Goal: Task Accomplishment & Management: Complete application form

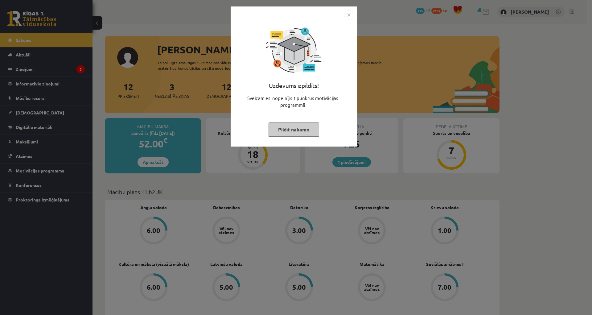
click at [350, 15] on img "Close" at bounding box center [348, 14] width 9 height 9
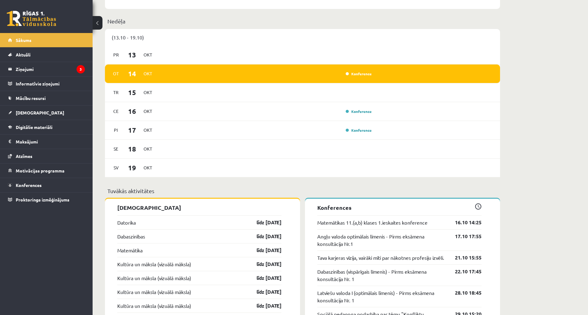
scroll to position [278, 0]
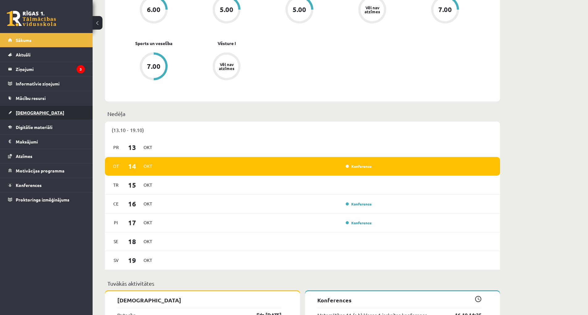
click at [38, 114] on link "[DEMOGRAPHIC_DATA]" at bounding box center [46, 112] width 77 height 14
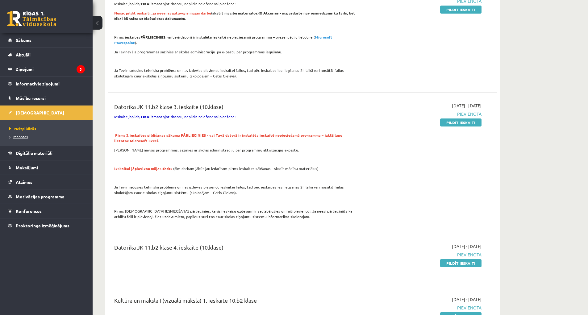
click at [26, 137] on span "Izlabotās" at bounding box center [18, 136] width 19 height 5
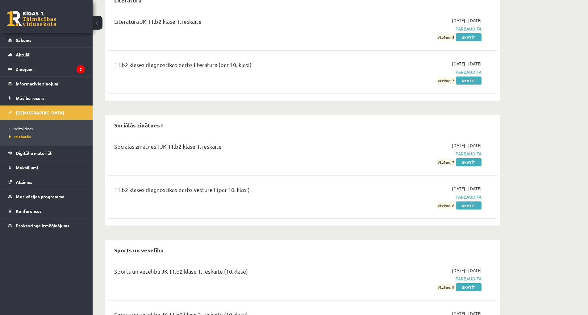
scroll to position [1142, 0]
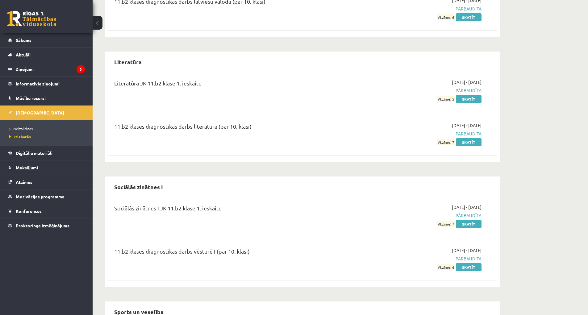
click at [21, 131] on li "Neizpildītās" at bounding box center [47, 129] width 77 height 8
click at [23, 130] on link "Neizpildītās" at bounding box center [47, 129] width 77 height 6
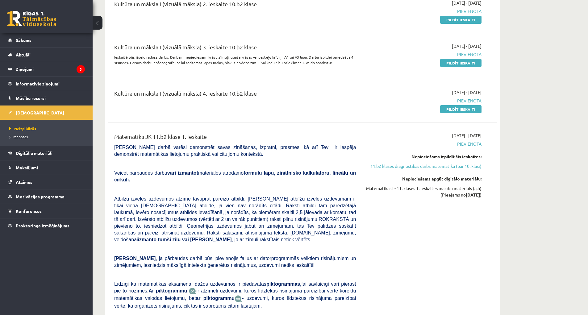
scroll to position [586, 0]
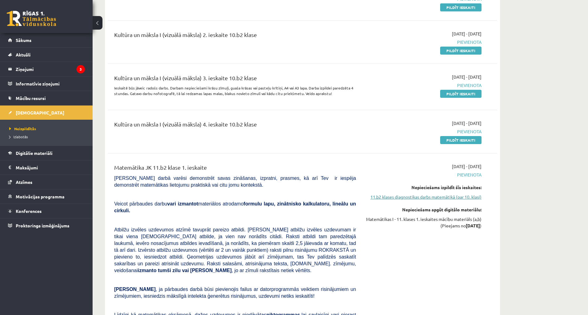
click at [459, 194] on link "11.b2 klases diagnostikas darbs matemātikā (par 10. klasi)" at bounding box center [423, 197] width 116 height 6
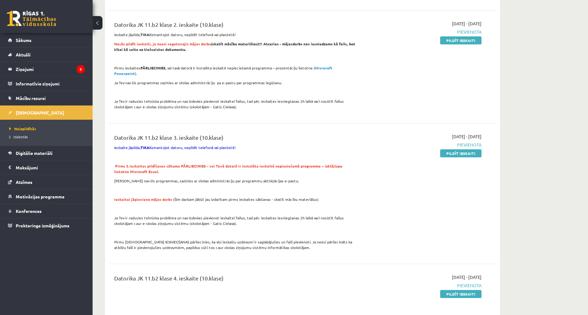
scroll to position [401, 0]
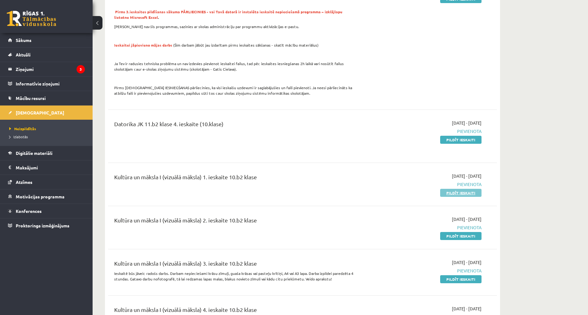
click at [469, 189] on link "Pildīt ieskaiti" at bounding box center [460, 193] width 41 height 8
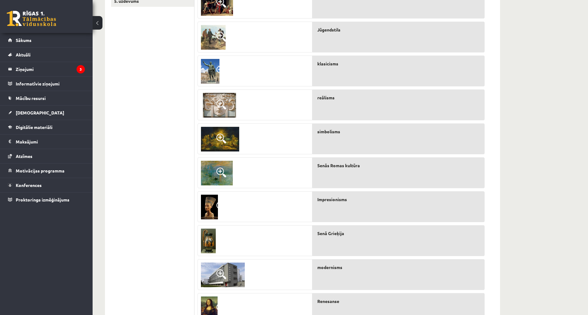
scroll to position [131, 0]
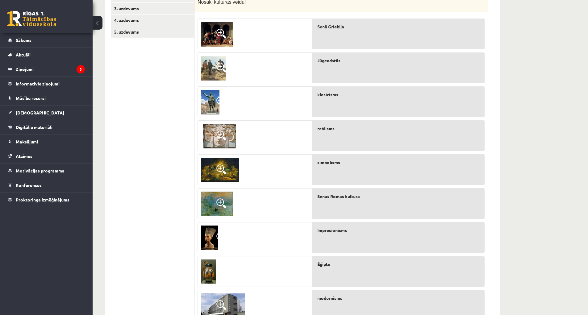
click at [217, 34] on span at bounding box center [221, 34] width 10 height 10
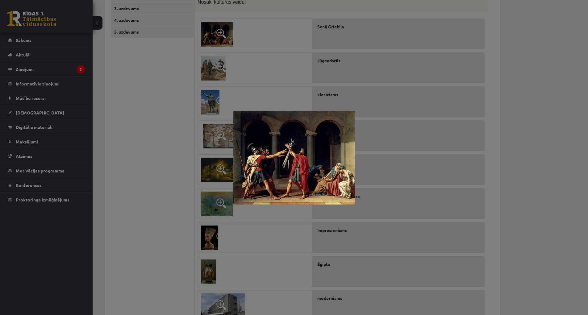
click at [276, 66] on div at bounding box center [294, 157] width 588 height 315
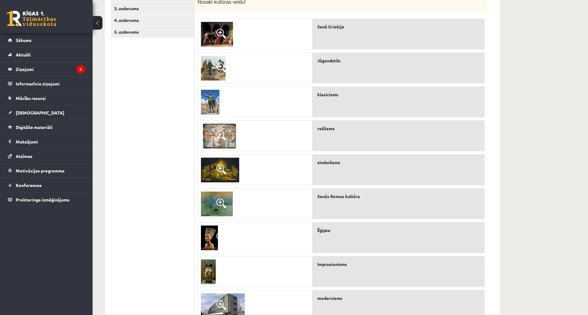
click at [209, 69] on img at bounding box center [213, 68] width 25 height 25
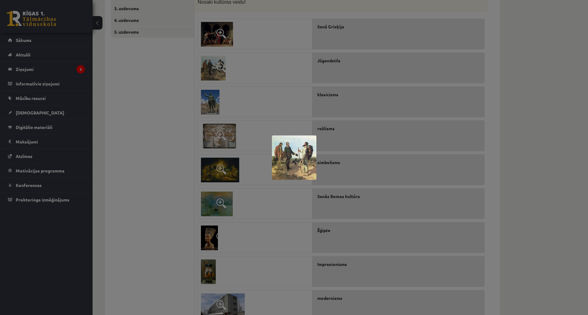
click at [283, 108] on div at bounding box center [294, 157] width 588 height 315
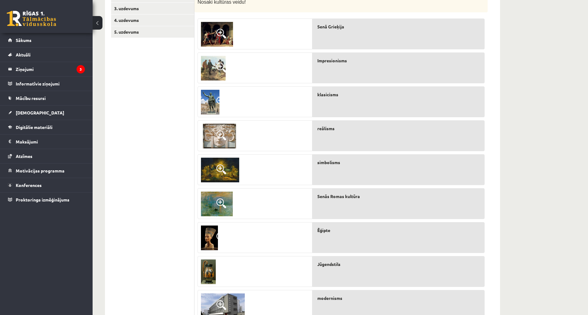
click at [206, 103] on img at bounding box center [210, 102] width 19 height 25
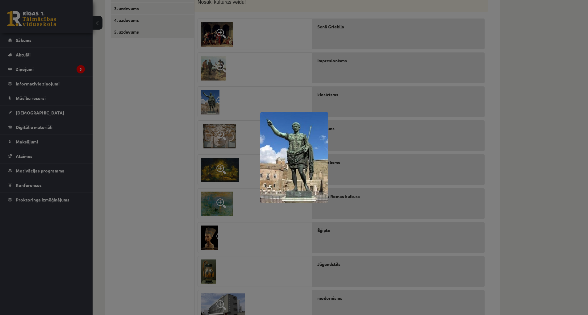
click at [291, 68] on div at bounding box center [294, 157] width 588 height 315
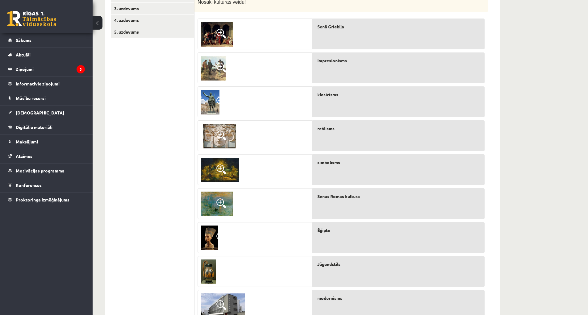
click at [344, 208] on div "Senās Romas kultūra" at bounding box center [398, 203] width 172 height 31
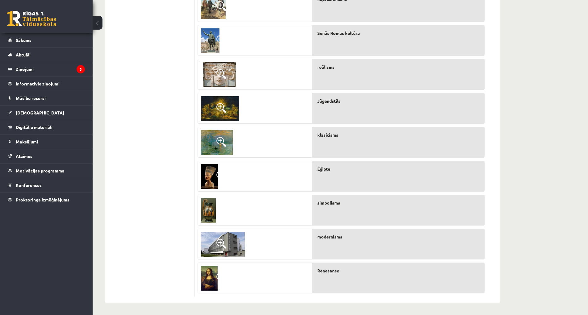
scroll to position [100, 0]
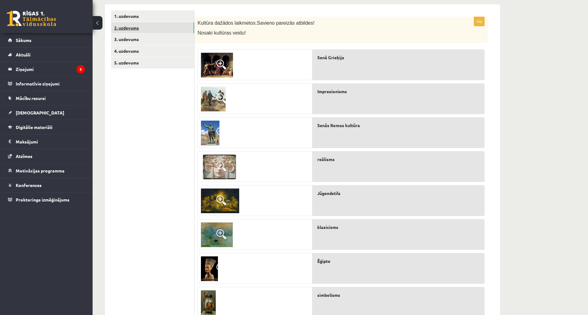
click at [123, 23] on link "2. uzdevums" at bounding box center [152, 27] width 83 height 11
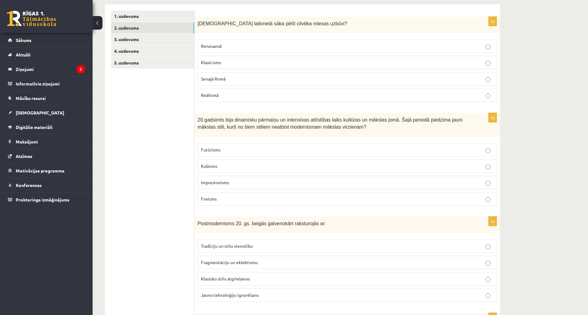
click at [246, 45] on p "Renesansē" at bounding box center [347, 46] width 292 height 6
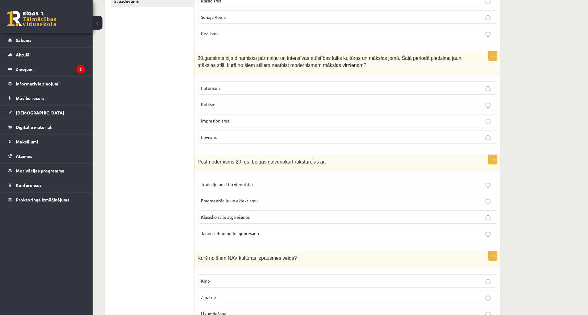
scroll to position [193, 0]
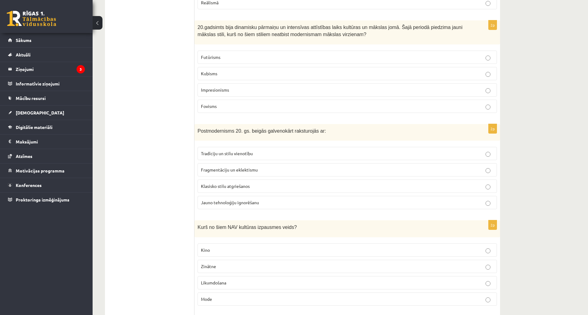
drag, startPoint x: 296, startPoint y: 184, endPoint x: 295, endPoint y: 180, distance: 4.4
click at [296, 183] on p "Klasisko stilu atgriešanos" at bounding box center [347, 186] width 292 height 6
click at [299, 149] on label "Tradīciju un stilu vienotību" at bounding box center [346, 153] width 299 height 13
click at [268, 189] on p "Klasisko stilu atgriešanos" at bounding box center [347, 186] width 292 height 6
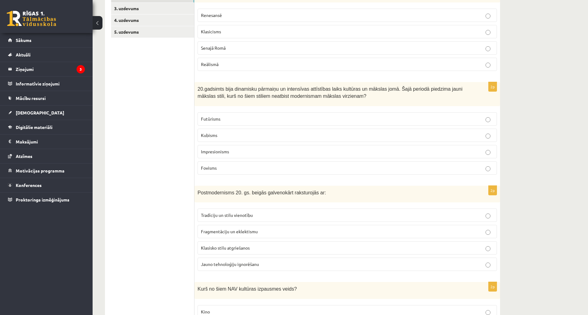
click at [251, 152] on p "Impresionisms" at bounding box center [347, 151] width 292 height 6
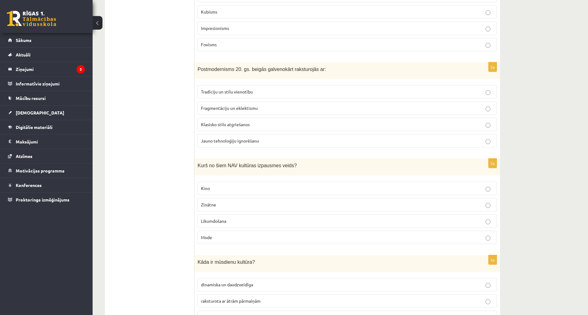
scroll to position [316, 0]
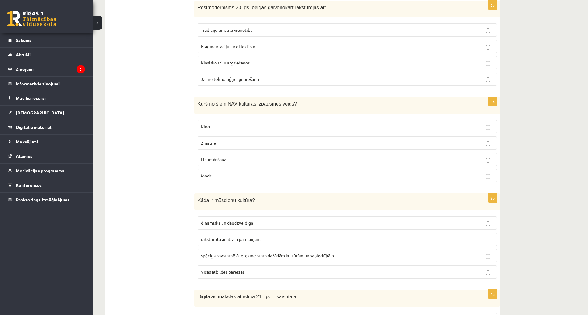
click at [240, 160] on p "Likumdošana" at bounding box center [347, 159] width 292 height 6
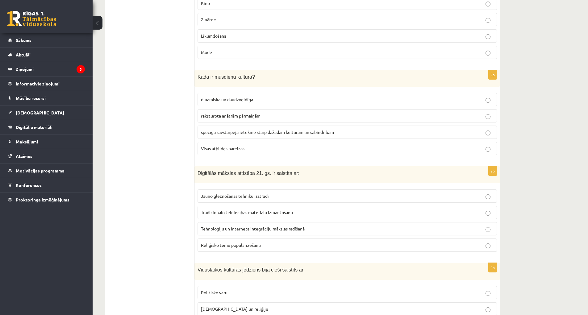
click at [289, 150] on p "Visas atbildes pareizas" at bounding box center [347, 148] width 292 height 6
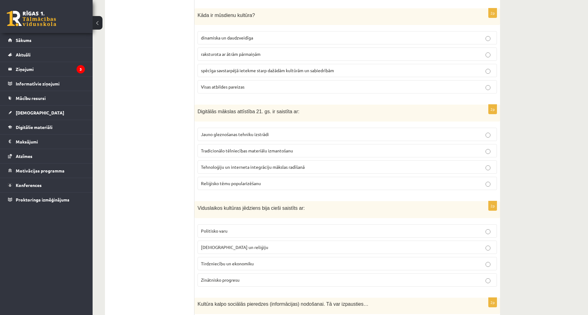
scroll to position [532, 0]
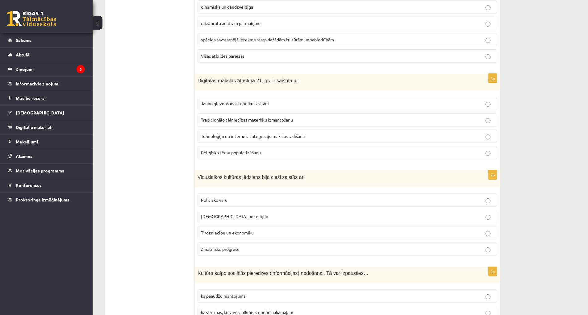
click at [290, 135] on span "Tehnoloģiju un interneta integrāciju mākslas radīšanā" at bounding box center [253, 136] width 104 height 6
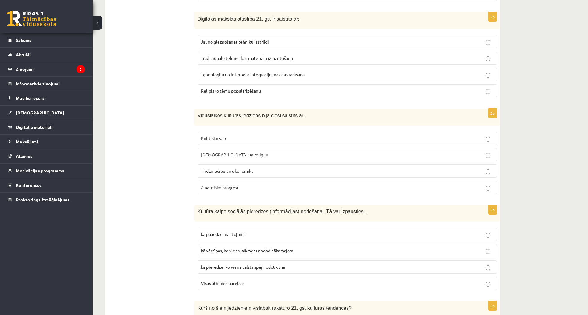
click at [255, 156] on p "Baznīcu un reliģiju" at bounding box center [347, 154] width 292 height 6
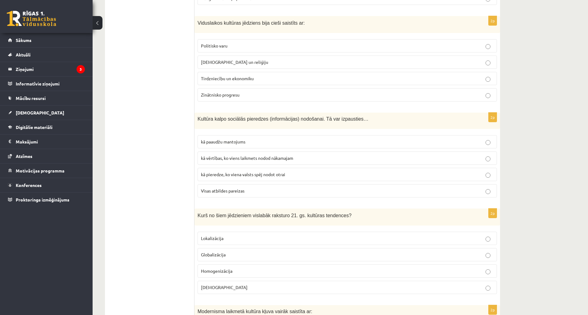
click at [246, 192] on p "Visas atbildes pareizas" at bounding box center [347, 191] width 292 height 6
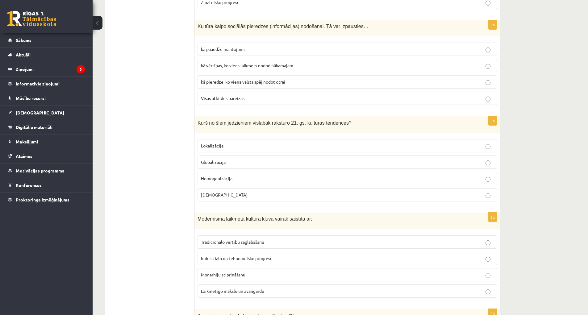
click at [249, 160] on p "Globalizācija" at bounding box center [347, 162] width 292 height 6
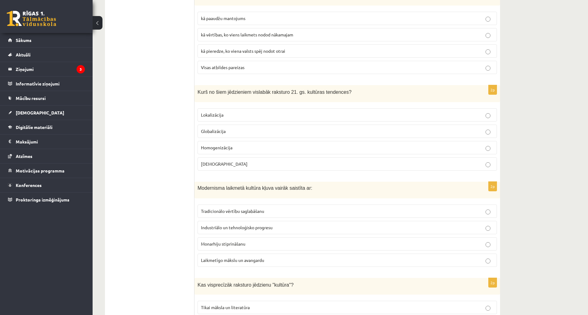
scroll to position [871, 0]
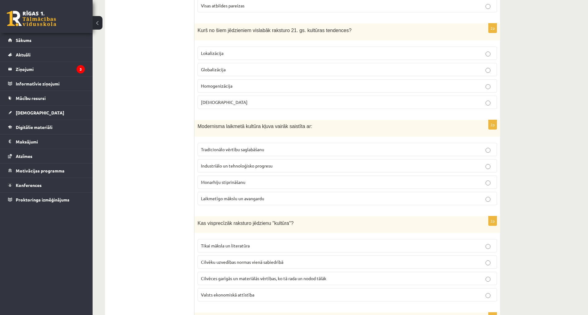
click at [293, 168] on p "Industriālo un tehnoloģisko progresu" at bounding box center [347, 166] width 292 height 6
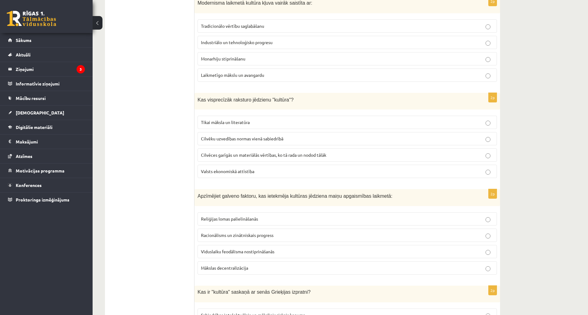
click at [292, 157] on span "Cilvēces garīgās un materiālās vērtības, ko tā rada un nodod tālāk" at bounding box center [263, 155] width 125 height 6
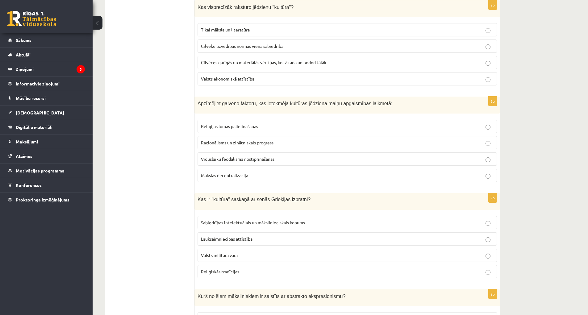
click at [286, 125] on p "Reliģijas lomas palielināšanās" at bounding box center [347, 126] width 292 height 6
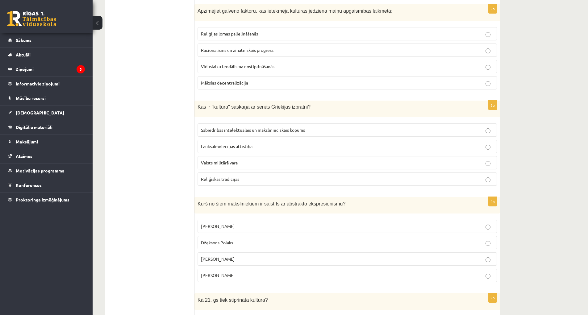
click at [274, 129] on span "Sabiedrības intelektuālais un mākslinieciskais kopums" at bounding box center [253, 130] width 104 height 6
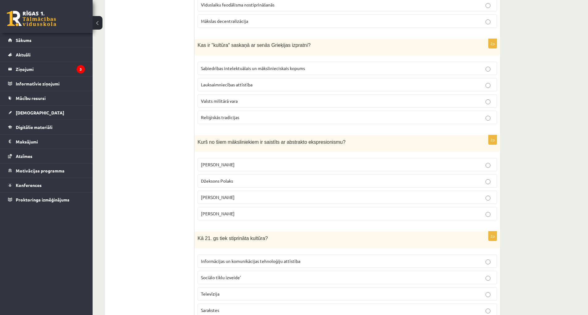
scroll to position [1267, 0]
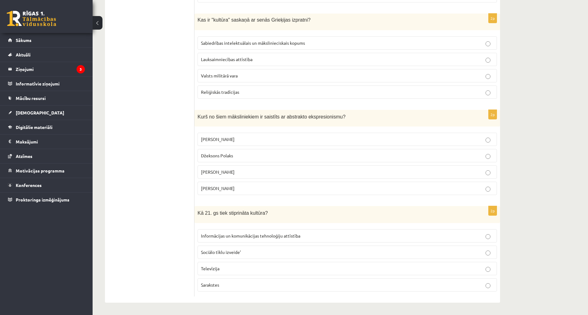
click at [297, 233] on p "Informācijas un komunikācijas tehnoloģiju attīstība" at bounding box center [347, 236] width 292 height 6
click at [284, 172] on p "Salvadors Dali" at bounding box center [347, 172] width 292 height 6
click at [284, 156] on p "Džeksons Polaks" at bounding box center [347, 155] width 292 height 6
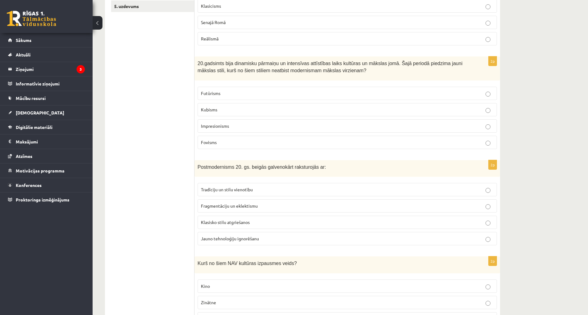
scroll to position [0, 0]
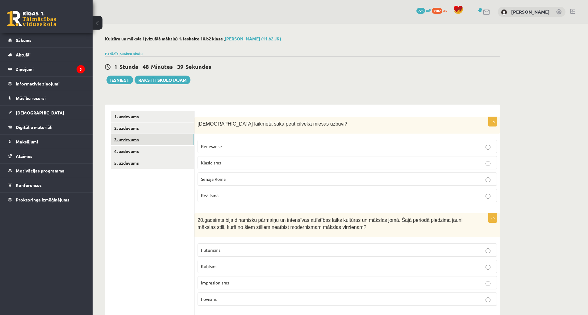
click at [128, 140] on link "3. uzdevums" at bounding box center [152, 139] width 83 height 11
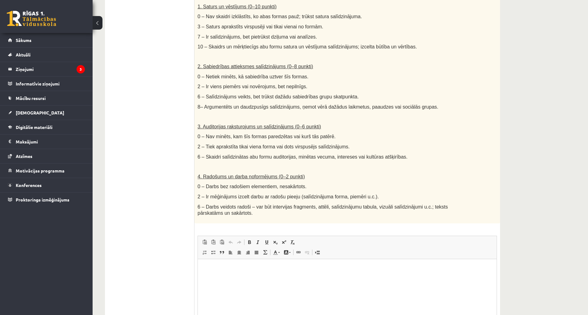
scroll to position [271, 0]
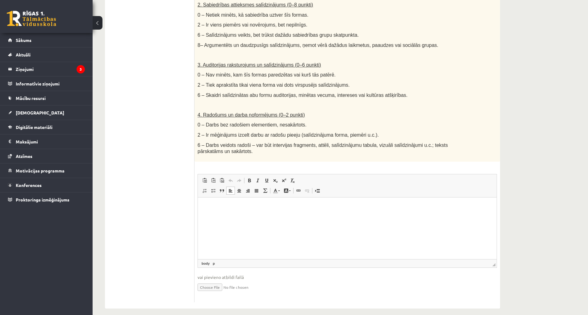
click at [274, 216] on html at bounding box center [347, 206] width 299 height 19
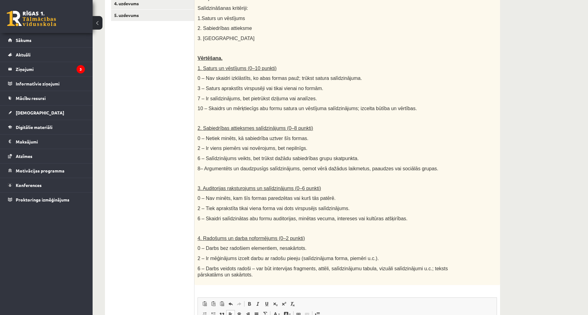
scroll to position [24, 0]
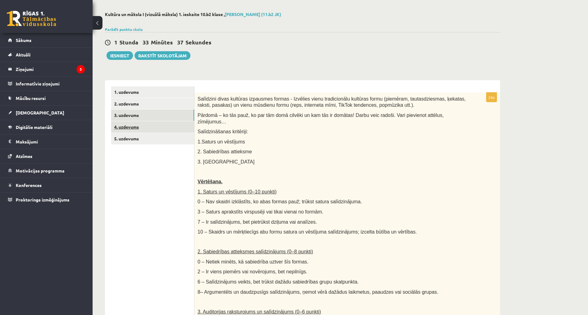
click at [144, 126] on link "4. uzdevums" at bounding box center [152, 126] width 83 height 11
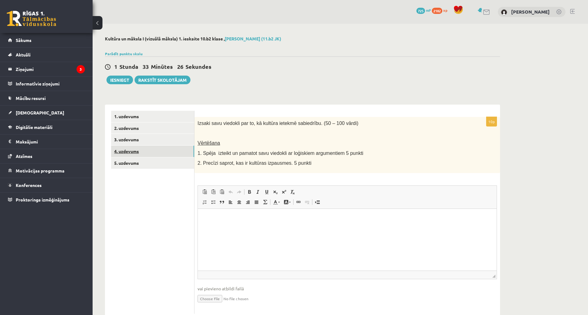
scroll to position [0, 0]
click at [217, 227] on html at bounding box center [347, 218] width 299 height 19
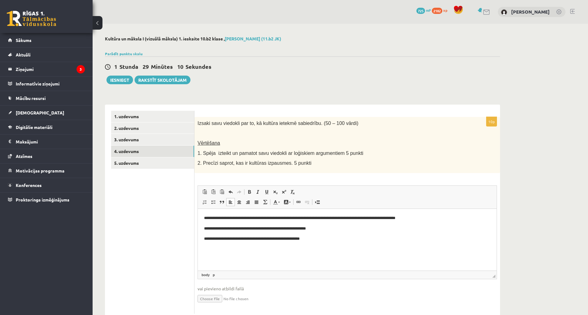
click at [250, 239] on p "**********" at bounding box center [347, 238] width 286 height 6
click at [318, 240] on p "**********" at bounding box center [347, 238] width 286 height 6
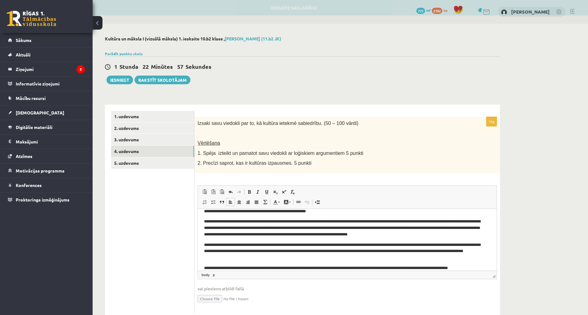
scroll to position [24, 0]
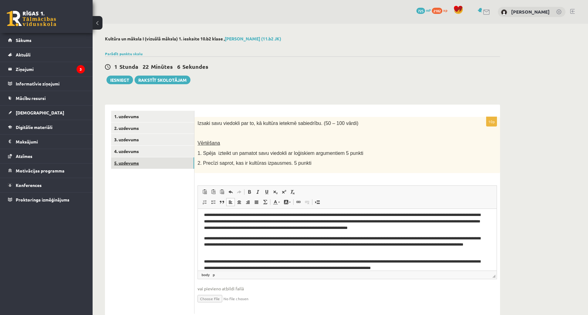
click at [157, 165] on link "5. uzdevums" at bounding box center [152, 162] width 83 height 11
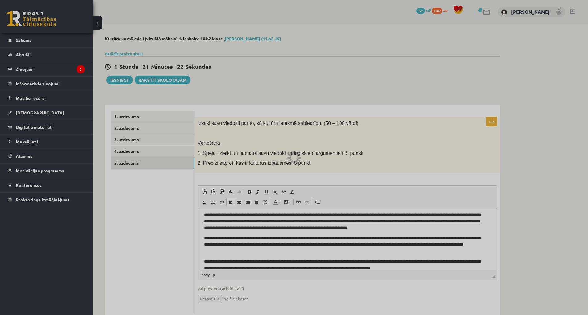
click at [134, 161] on div at bounding box center [294, 157] width 588 height 315
click at [525, 111] on div at bounding box center [294, 157] width 588 height 315
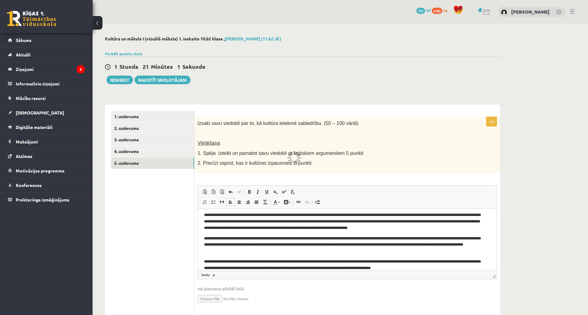
click at [339, 235] on body "**********" at bounding box center [347, 231] width 286 height 80
click at [363, 234] on body "**********" at bounding box center [347, 231] width 286 height 80
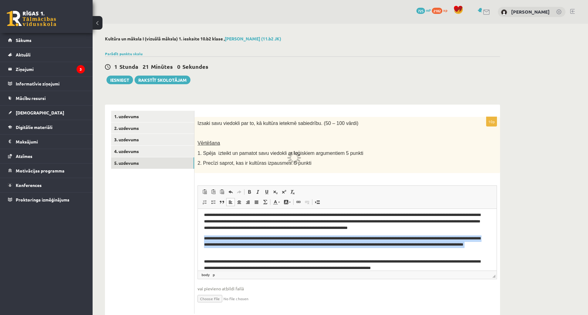
click at [363, 234] on body "**********" at bounding box center [347, 231] width 286 height 80
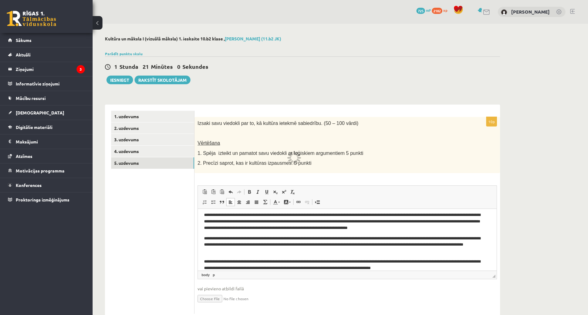
click at [363, 233] on body "**********" at bounding box center [347, 231] width 286 height 80
click at [362, 233] on body "**********" at bounding box center [347, 231] width 286 height 80
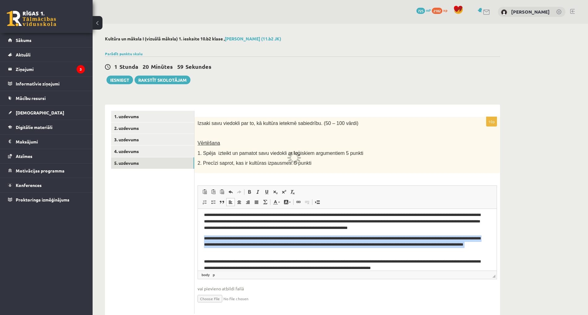
click at [362, 233] on body "**********" at bounding box center [347, 231] width 286 height 80
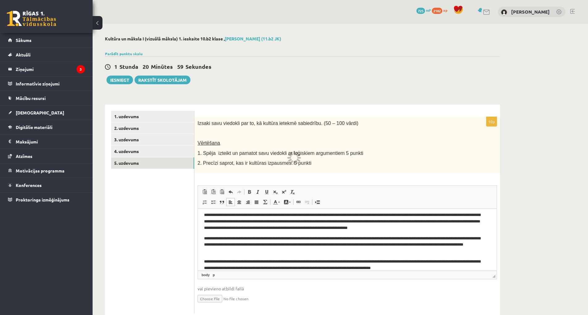
click at [362, 232] on body "**********" at bounding box center [347, 231] width 286 height 80
click at [386, 235] on p "**********" at bounding box center [345, 244] width 282 height 19
click at [386, 234] on body "**********" at bounding box center [347, 231] width 286 height 80
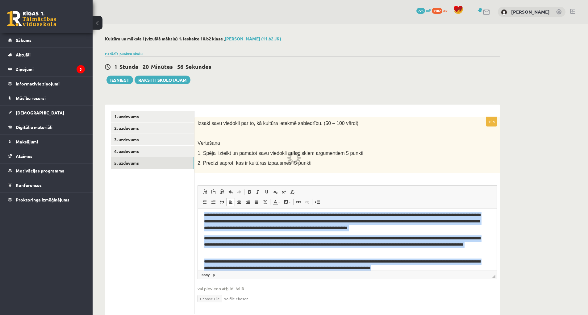
copy body "**********"
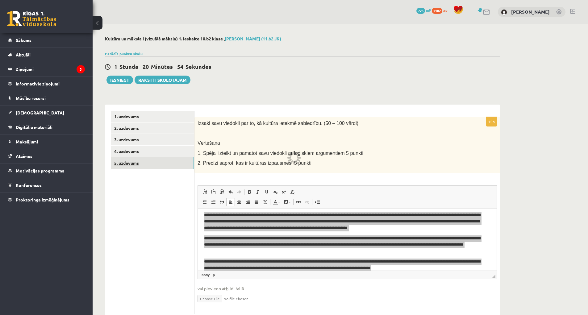
click at [134, 162] on link "5. uzdevums" at bounding box center [152, 162] width 83 height 11
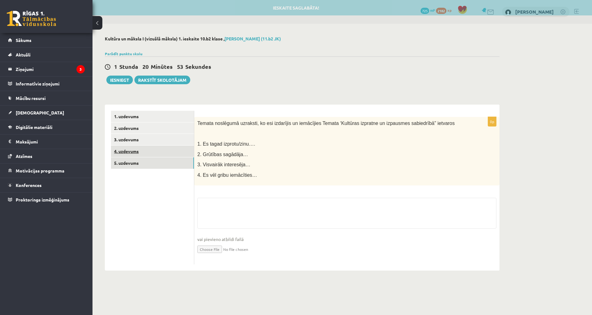
click at [124, 147] on link "4. uzdevums" at bounding box center [152, 151] width 83 height 11
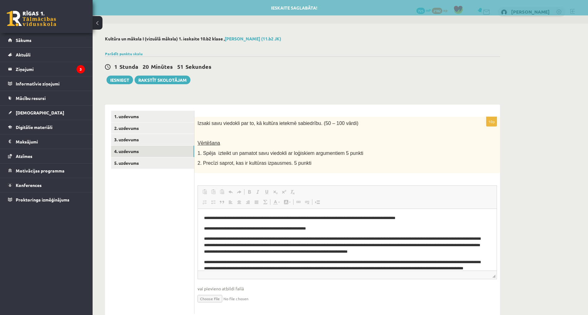
scroll to position [0, 0]
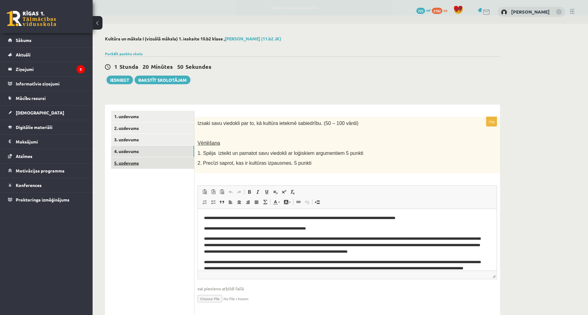
click at [130, 162] on link "5. uzdevums" at bounding box center [152, 162] width 83 height 11
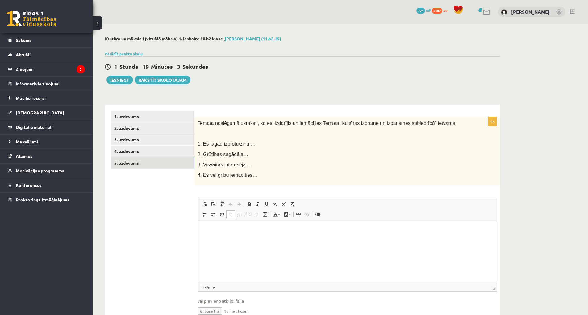
click at [230, 236] on html at bounding box center [347, 230] width 299 height 19
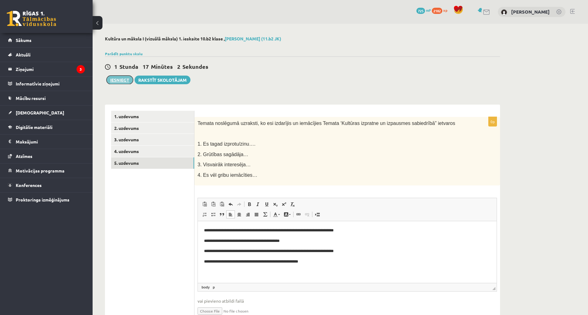
click at [112, 78] on button "Iesniegt" at bounding box center [119, 80] width 27 height 9
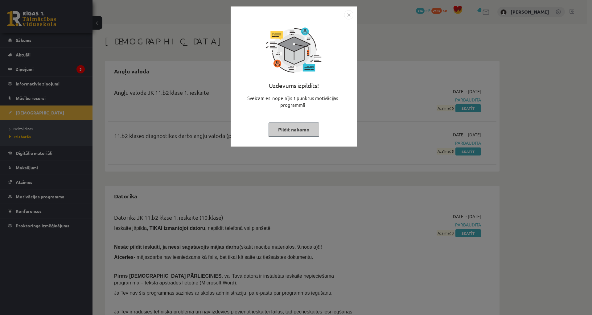
click at [318, 123] on button "Pildīt nākamo" at bounding box center [294, 129] width 51 height 14
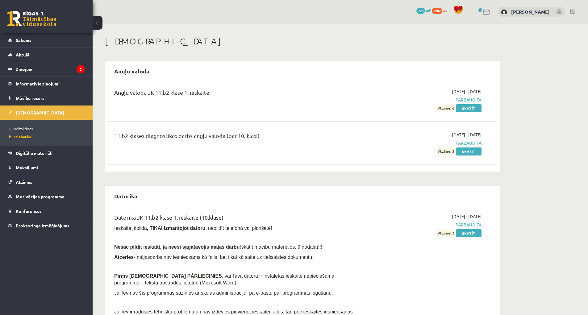
scroll to position [93, 0]
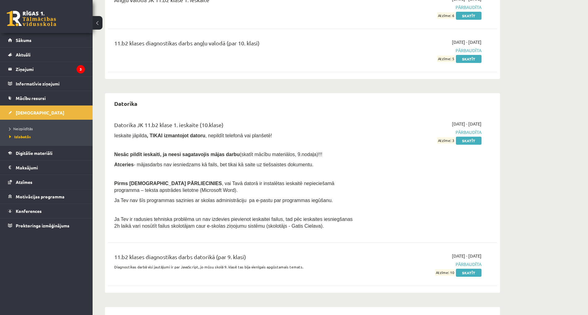
click at [27, 126] on li "Neizpildītās" at bounding box center [47, 129] width 77 height 8
click at [18, 126] on span "Neizpildītās" at bounding box center [22, 128] width 27 height 5
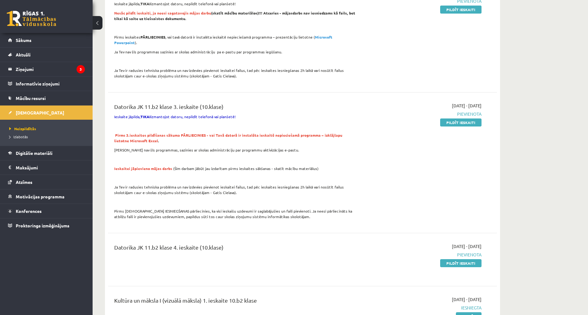
scroll to position [216, 0]
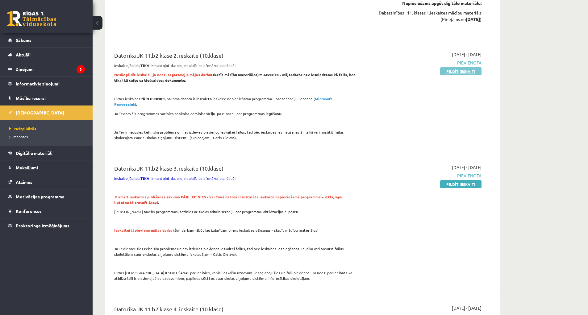
click at [461, 68] on link "Pildīt ieskaiti" at bounding box center [460, 71] width 41 height 8
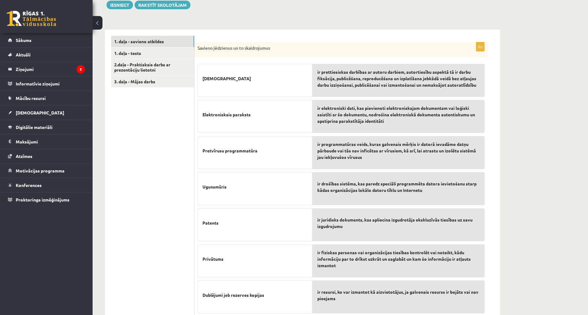
scroll to position [47, 0]
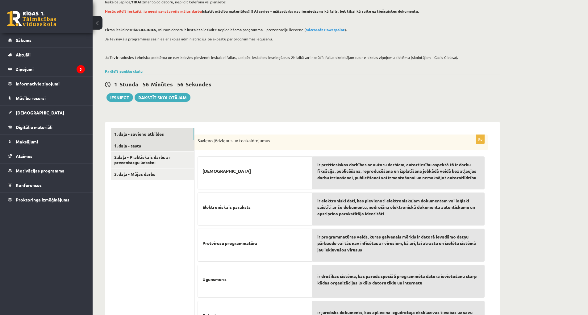
click at [147, 143] on link "1. daļa - tests" at bounding box center [152, 145] width 83 height 11
click at [133, 143] on link "1. daļa - tests" at bounding box center [152, 145] width 83 height 11
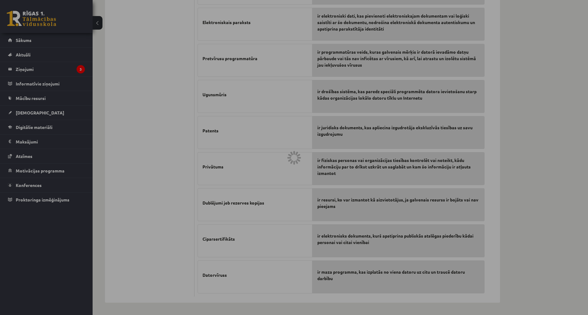
scroll to position [109, 0]
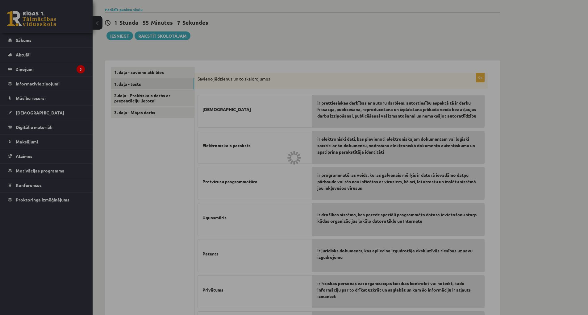
click at [543, 253] on div at bounding box center [294, 157] width 588 height 315
click at [546, 100] on div at bounding box center [294, 157] width 588 height 315
click at [359, 80] on div at bounding box center [294, 157] width 588 height 315
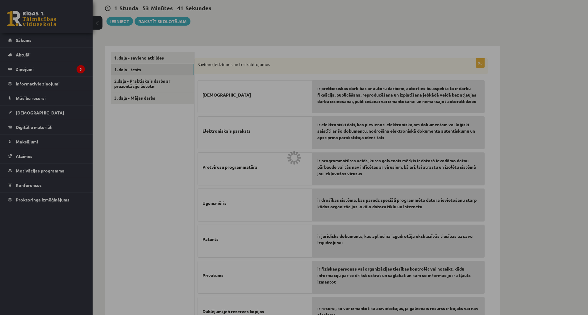
scroll to position [216, 0]
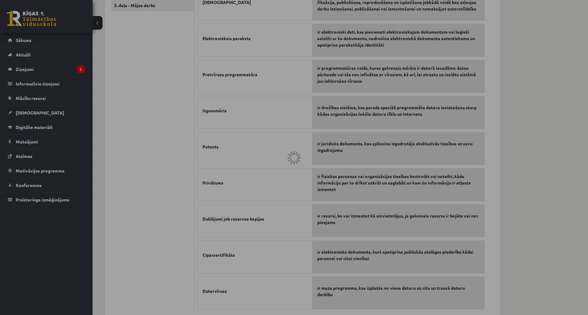
click at [587, 243] on div at bounding box center [294, 157] width 588 height 315
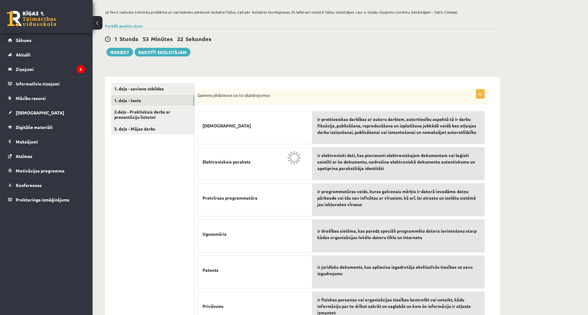
scroll to position [123, 0]
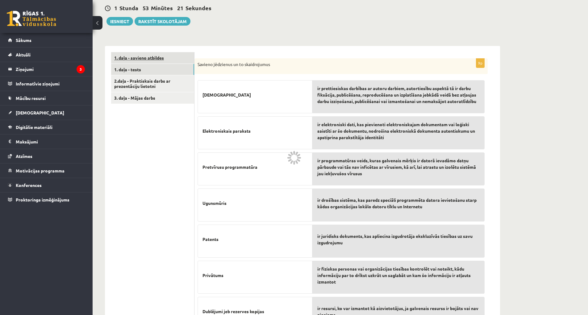
click at [152, 59] on link "1. daļa - savieno atbildes" at bounding box center [152, 57] width 83 height 11
click at [135, 68] on link "1. daļa - tests" at bounding box center [152, 69] width 83 height 11
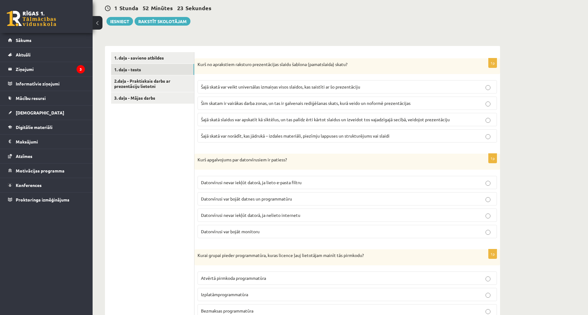
click at [343, 139] on p "Šajā skatā var norādīt, kas jādrukā – izdales materiāli, piezīmju lappuses un s…" at bounding box center [347, 136] width 292 height 6
click at [337, 101] on span "Šim skatam ir vairākas darba zonas, un tas ir galvenais rediģēšanas skats, kurā…" at bounding box center [305, 103] width 209 height 6
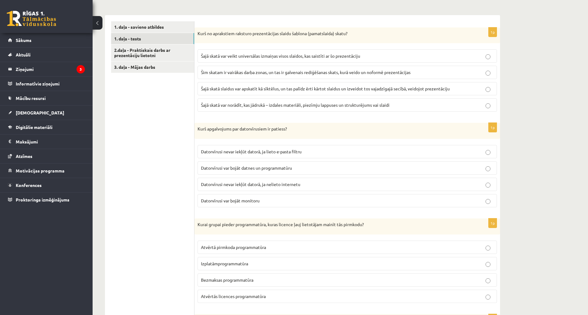
scroll to position [185, 0]
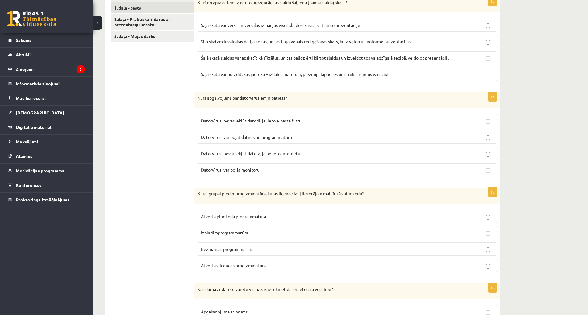
click at [354, 159] on label "Datorvīrusi nevar iekļūt datorā, ja nelieto internetu" at bounding box center [346, 153] width 299 height 13
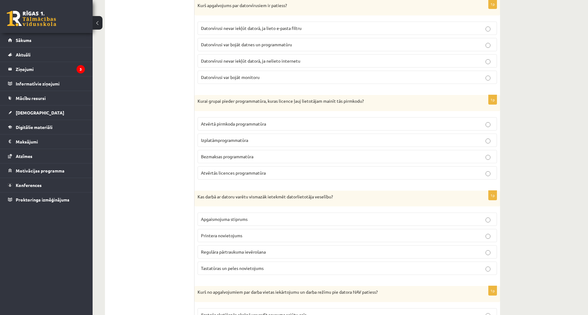
scroll to position [308, 0]
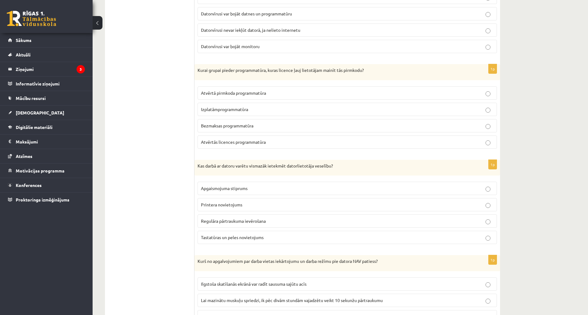
click at [270, 145] on p "Atvērtās licences programmatūra" at bounding box center [347, 142] width 292 height 6
click at [270, 129] on p "Bezmaksas programmatūra" at bounding box center [347, 125] width 292 height 6
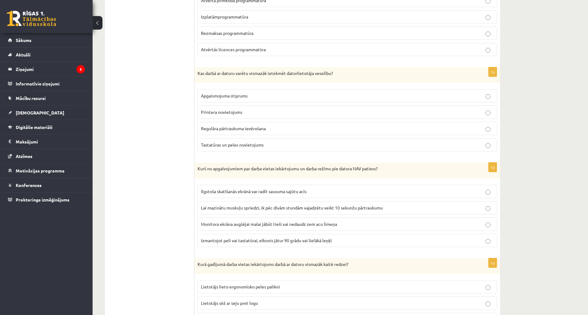
click at [263, 109] on p "Printera novietojums" at bounding box center [347, 112] width 292 height 6
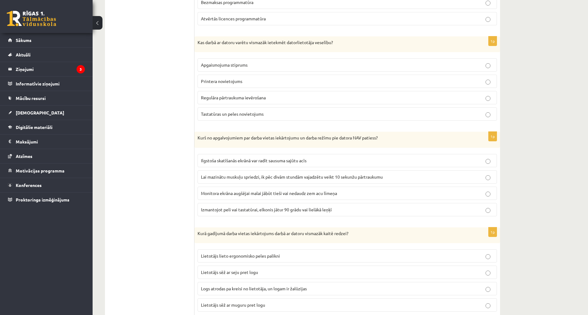
scroll to position [463, 0]
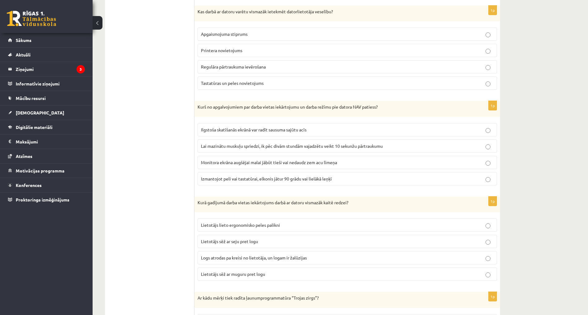
click at [366, 158] on label "Monitora ekrāna augšējai malai jābūt tieši vai nedaudz zem acu līmeņa" at bounding box center [346, 162] width 299 height 13
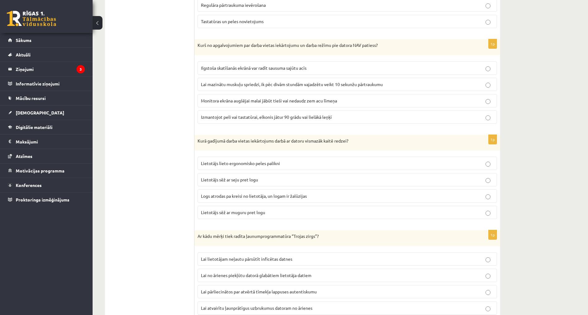
click at [291, 198] on span "Logs atrodas pa kreisi no lietotāja, un logam ir žalūzijas" at bounding box center [254, 196] width 106 height 6
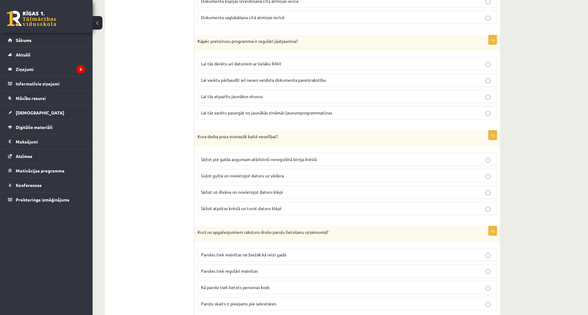
scroll to position [1407, 0]
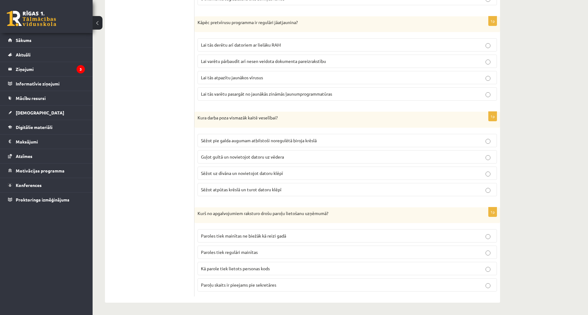
click at [283, 251] on p "Paroles tiek regulāri mainītas" at bounding box center [347, 252] width 292 height 6
click at [286, 140] on span "Sēžot pie galda augumam atbilstoši noregulētā biroja krēslā" at bounding box center [259, 141] width 116 height 6
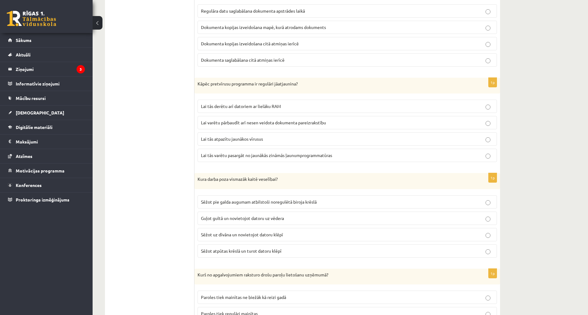
scroll to position [1315, 0]
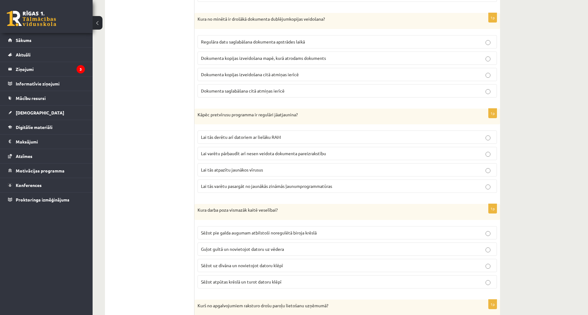
click at [296, 188] on span "Lai tās varētu pasargāt no jaunākās zināmās ļaunumprogrammatūras" at bounding box center [266, 186] width 131 height 6
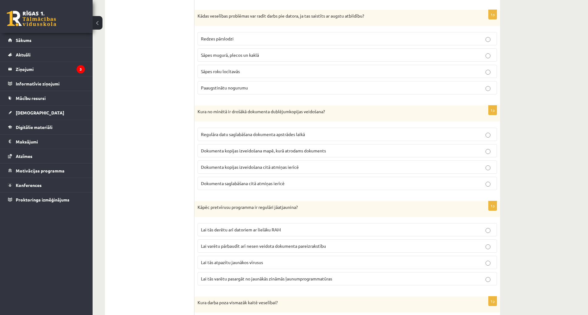
scroll to position [1191, 0]
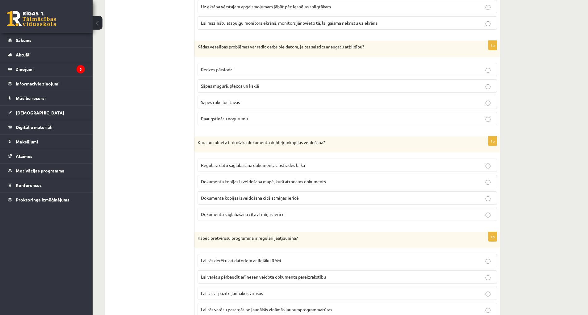
click at [335, 162] on label "Regulāra datu saglabāšana dokumenta apstrādes laikā" at bounding box center [346, 165] width 299 height 13
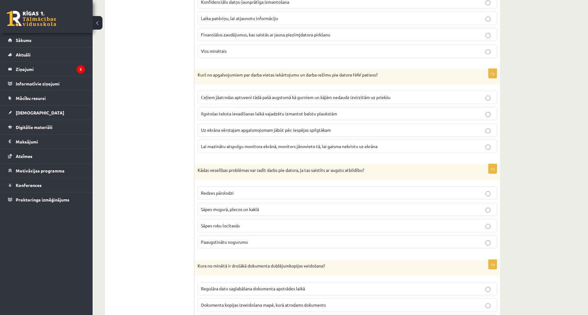
click at [304, 249] on label "Paaugstinātu nogurumu" at bounding box center [346, 241] width 299 height 13
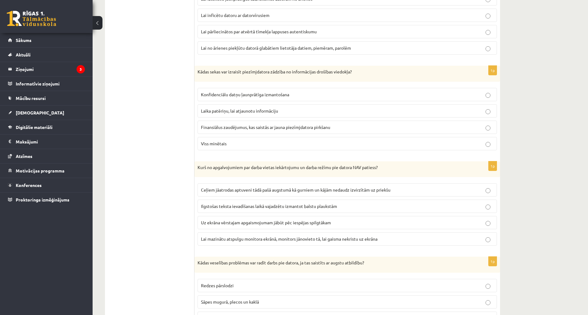
click at [343, 223] on p "Uz ekrāna vērstajam apgaismojumam jābūt pēc iespējas spilgtākam" at bounding box center [347, 222] width 292 height 6
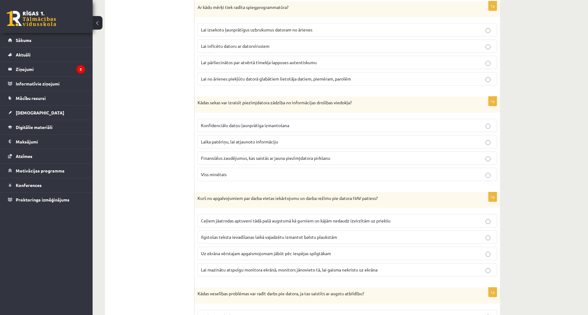
scroll to position [914, 0]
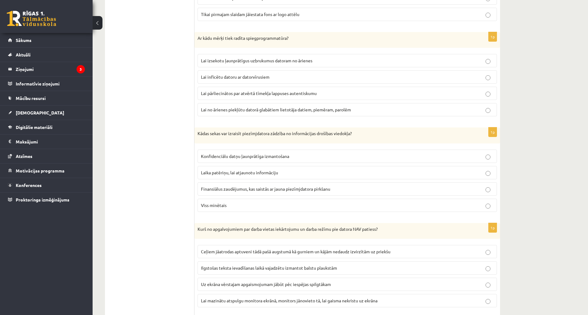
click at [298, 209] on label "Viss minētais" at bounding box center [346, 205] width 299 height 13
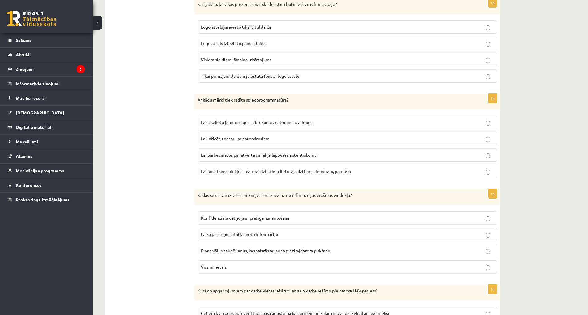
scroll to position [790, 0]
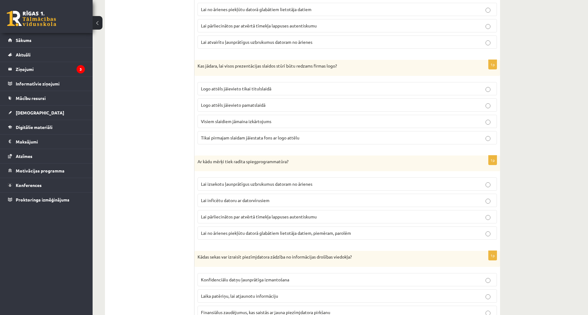
click at [361, 234] on p "Lai no ārienes piekļūtu datorā glabātiem lietotāja datiem, piemēram, parolēm" at bounding box center [347, 233] width 292 height 6
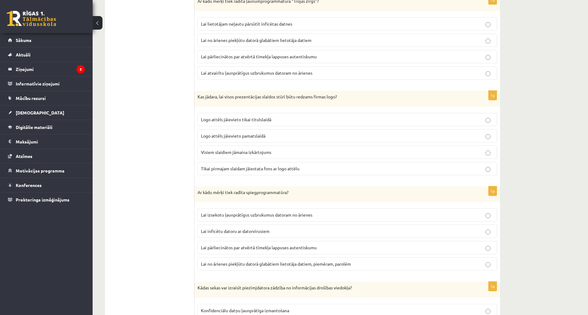
scroll to position [729, 0]
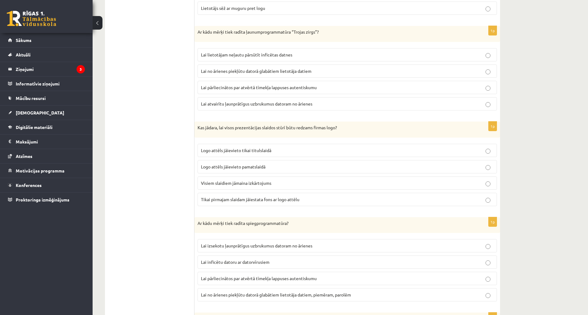
click at [326, 198] on p "Tikai pirmajam slaidam jāiestata fons ar logo attēlu" at bounding box center [347, 199] width 292 height 6
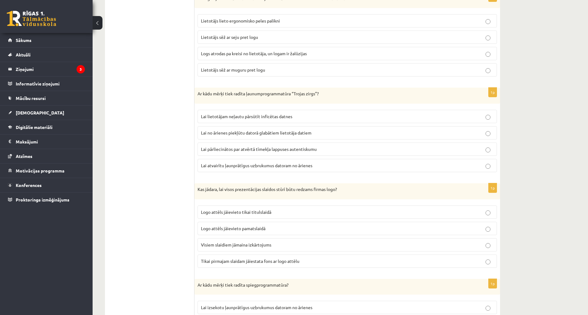
scroll to position [636, 0]
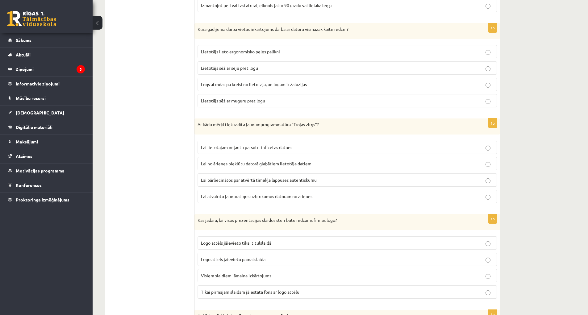
click at [322, 194] on p "Lai atvairītu ļaunprātīgus uzbrukumus datoram no ārienes" at bounding box center [347, 196] width 292 height 6
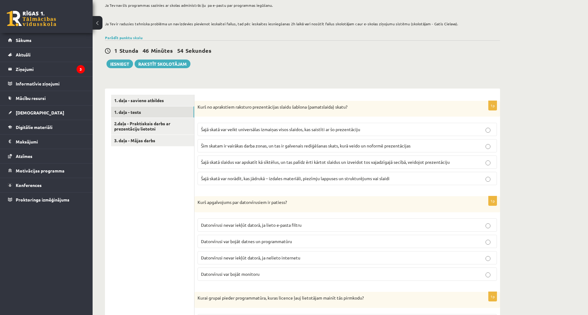
scroll to position [0, 0]
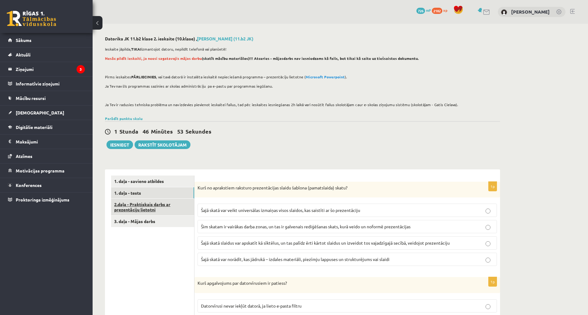
click at [143, 205] on link "2.daļa - Praktiskais darbs ar prezentāciju lietotni" at bounding box center [152, 207] width 83 height 17
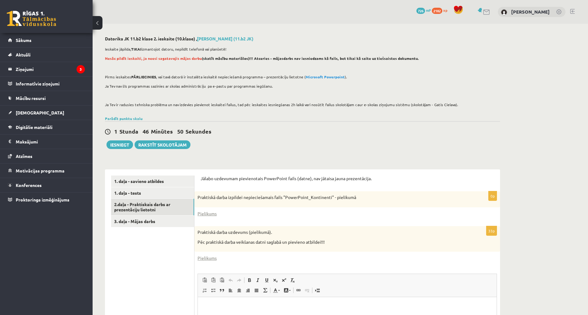
scroll to position [93, 0]
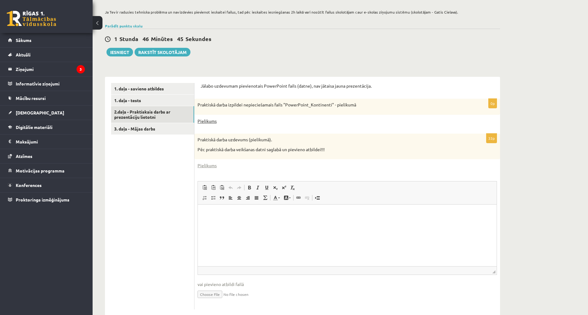
click at [210, 120] on link "Pielikums" at bounding box center [206, 121] width 19 height 6
click at [209, 120] on link "Pielikums" at bounding box center [206, 121] width 19 height 6
click at [212, 166] on link "Pielikums" at bounding box center [206, 165] width 19 height 6
